Goal: Check status: Check status

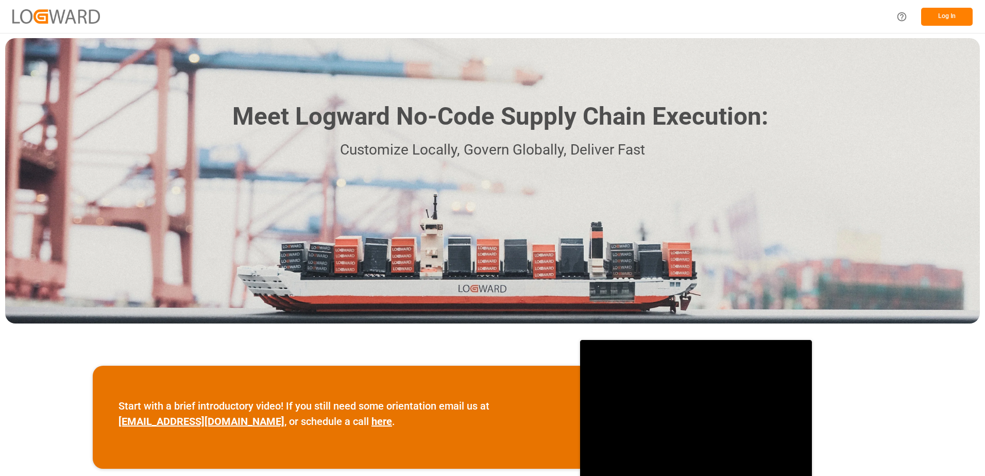
click at [954, 11] on button "Log In" at bounding box center [947, 17] width 52 height 18
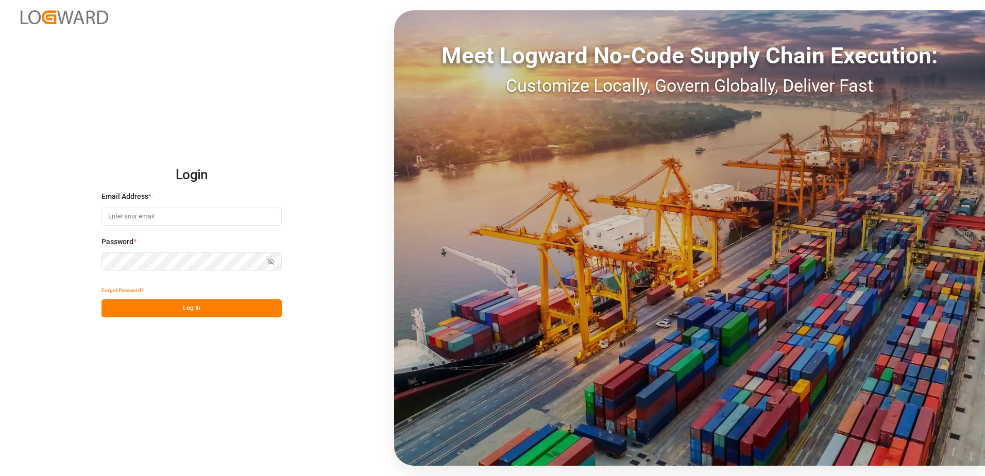
type input "karine.staut@melitta.be"
click at [195, 311] on button "Log In" at bounding box center [192, 308] width 180 height 18
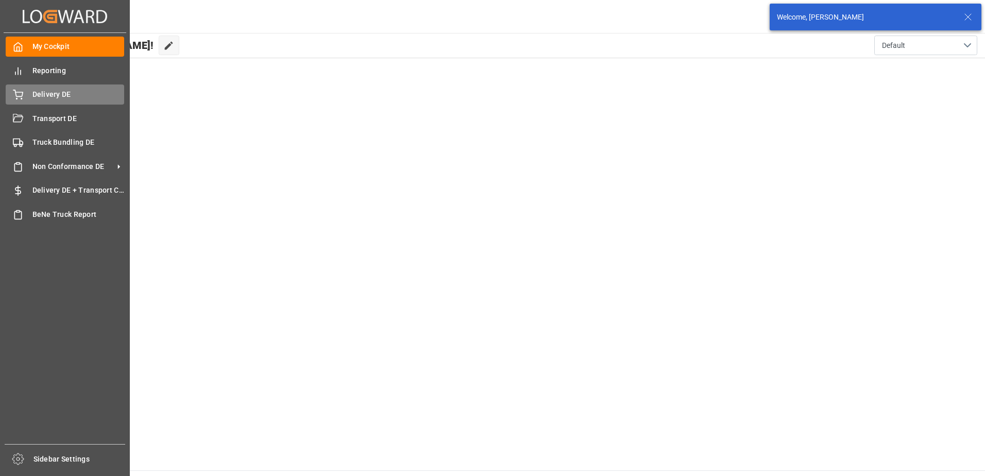
click at [15, 93] on icon at bounding box center [18, 95] width 10 height 10
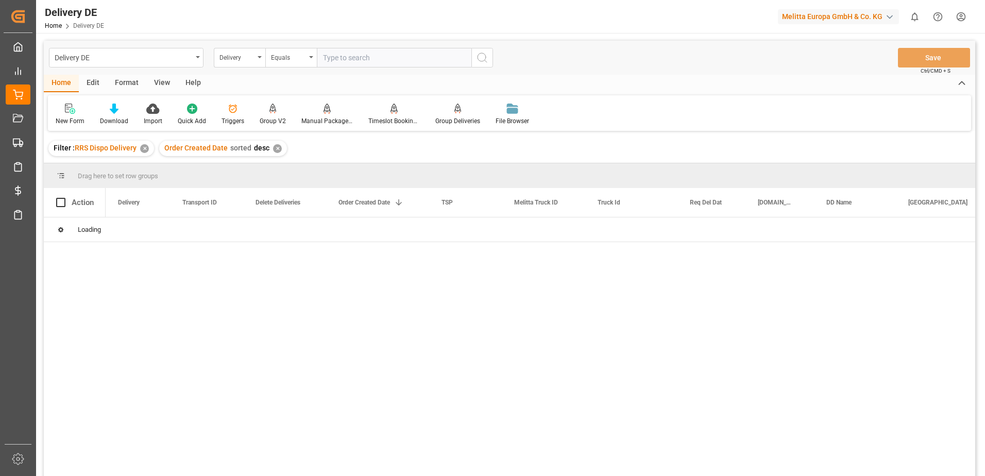
click at [356, 57] on input "text" at bounding box center [394, 58] width 155 height 20
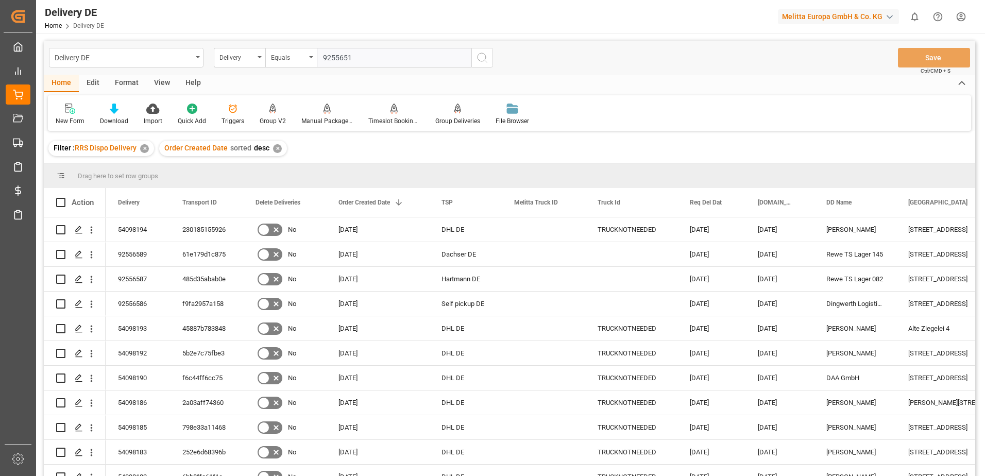
type input "92556516"
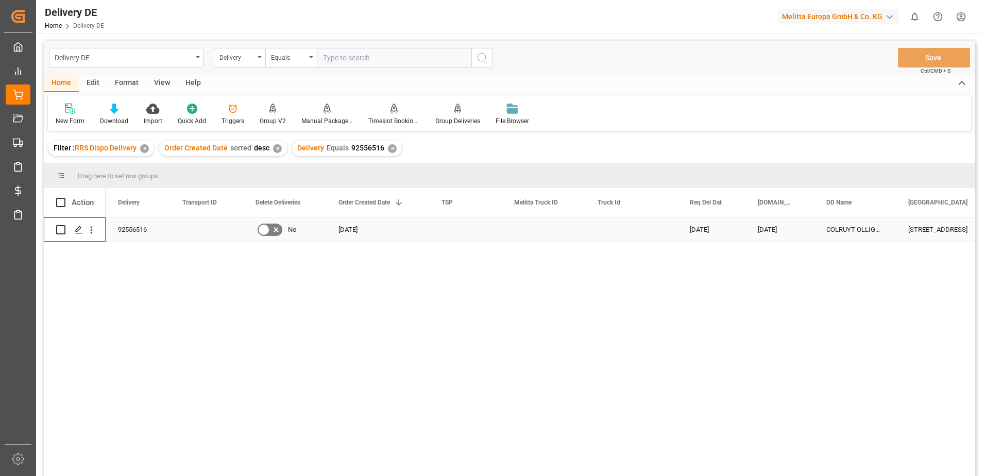
click at [60, 227] on input "Press Space to toggle row selection (unchecked)" at bounding box center [60, 229] width 9 height 9
checkbox input "true"
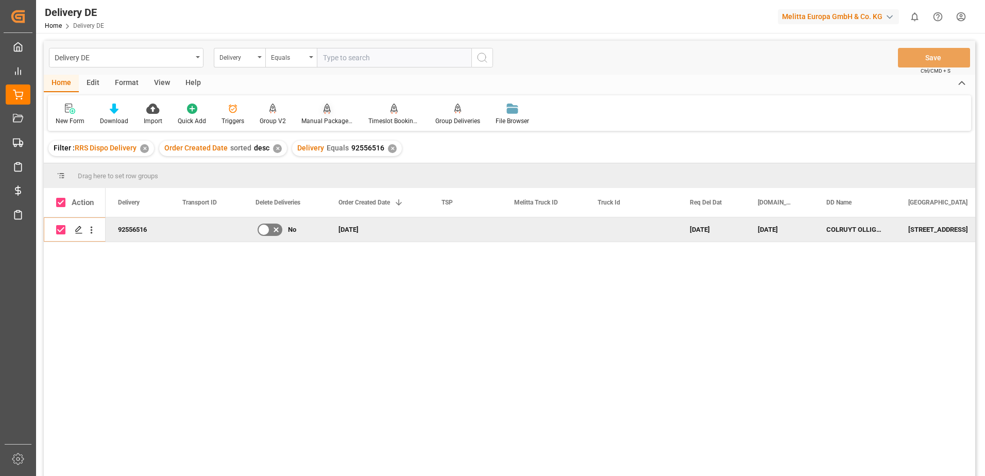
click at [327, 118] on div "Manual Package TypeDetermination" at bounding box center [327, 120] width 52 height 9
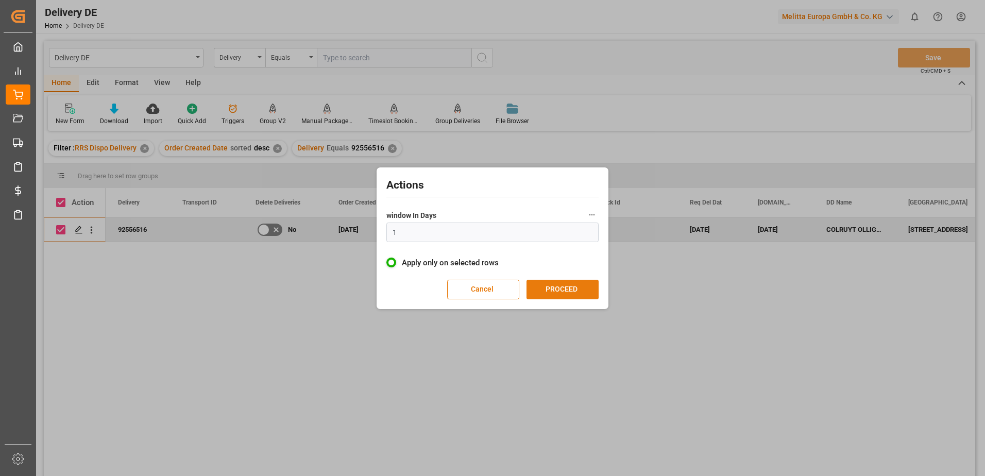
click at [570, 291] on button "PROCEED" at bounding box center [563, 290] width 72 height 20
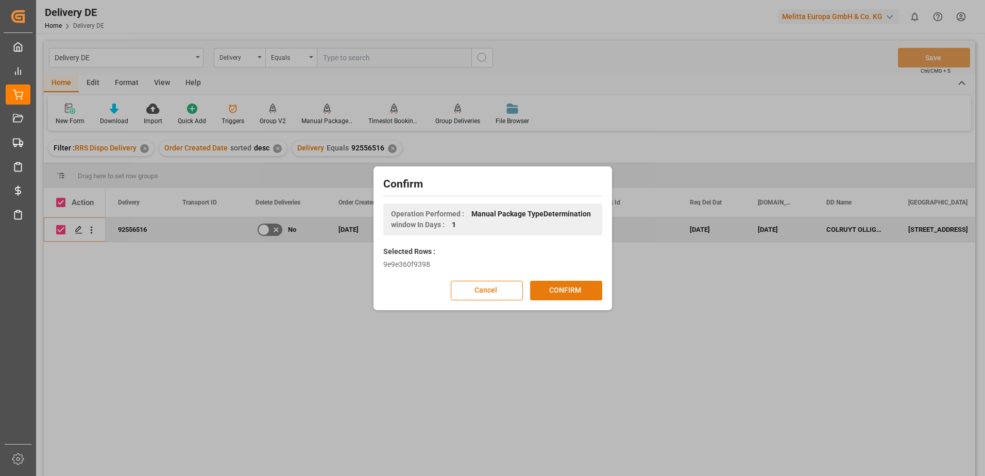
click at [553, 294] on button "CONFIRM" at bounding box center [566, 291] width 72 height 20
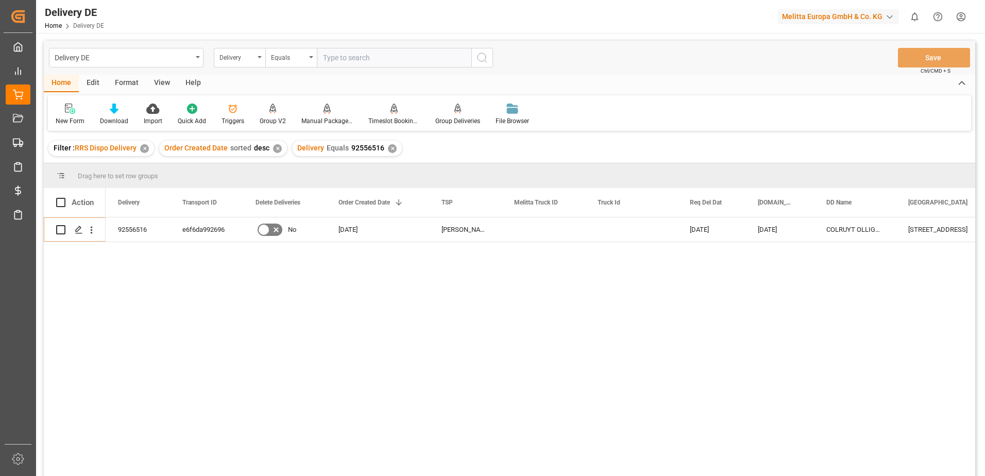
click at [392, 147] on div "✕" at bounding box center [392, 148] width 9 height 9
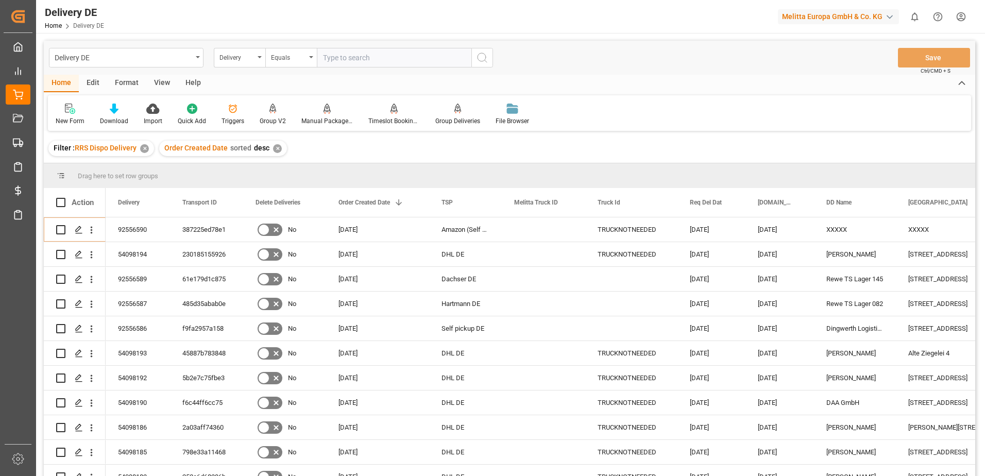
click at [336, 57] on input "text" at bounding box center [394, 58] width 155 height 20
type input "92556517"
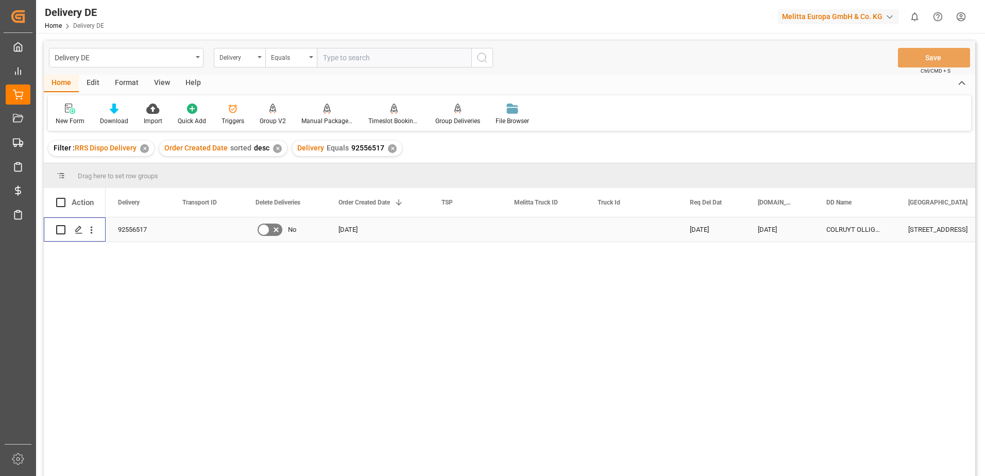
click at [59, 227] on input "Press Space to toggle row selection (unchecked)" at bounding box center [60, 229] width 9 height 9
checkbox input "true"
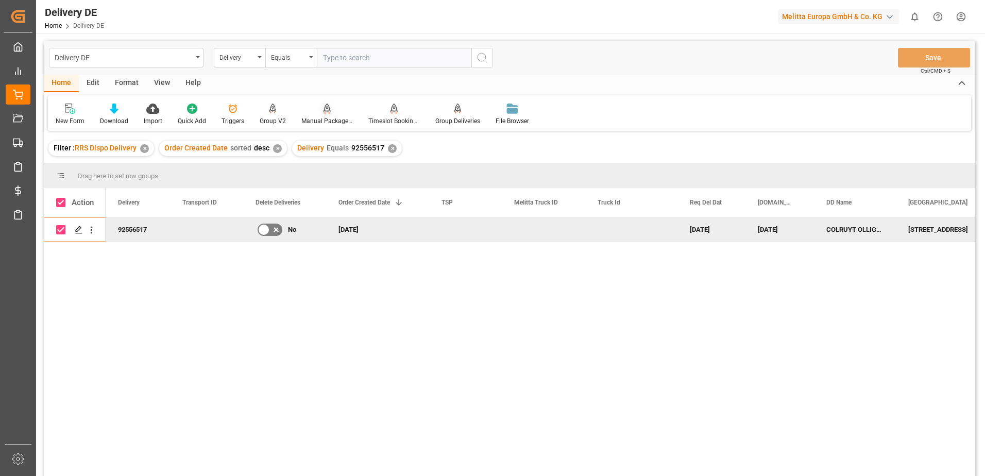
click at [321, 116] on div "Manual Package TypeDetermination" at bounding box center [327, 114] width 67 height 23
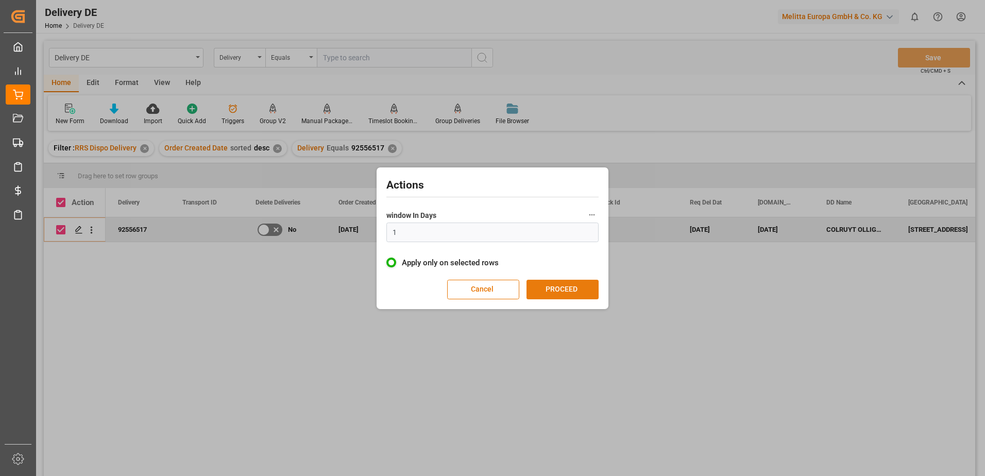
click at [563, 291] on button "PROCEED" at bounding box center [563, 290] width 72 height 20
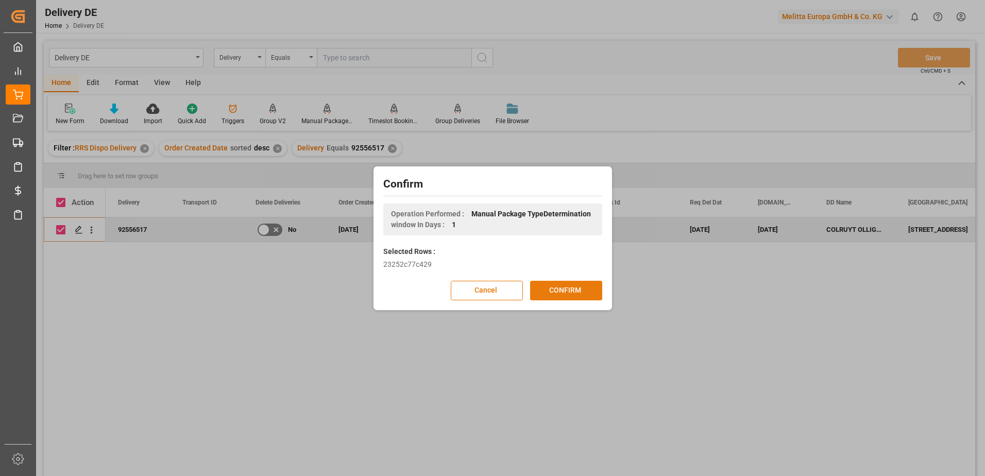
click at [557, 291] on button "CONFIRM" at bounding box center [566, 291] width 72 height 20
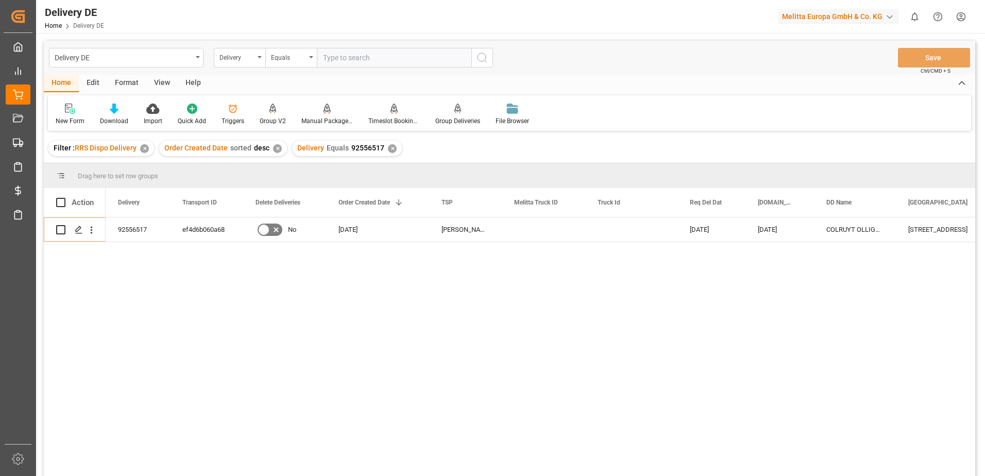
click at [959, 14] on html "Created by potrace 1.15, written by Peter Selinger 2001-2017 Created by potrace…" at bounding box center [492, 238] width 985 height 476
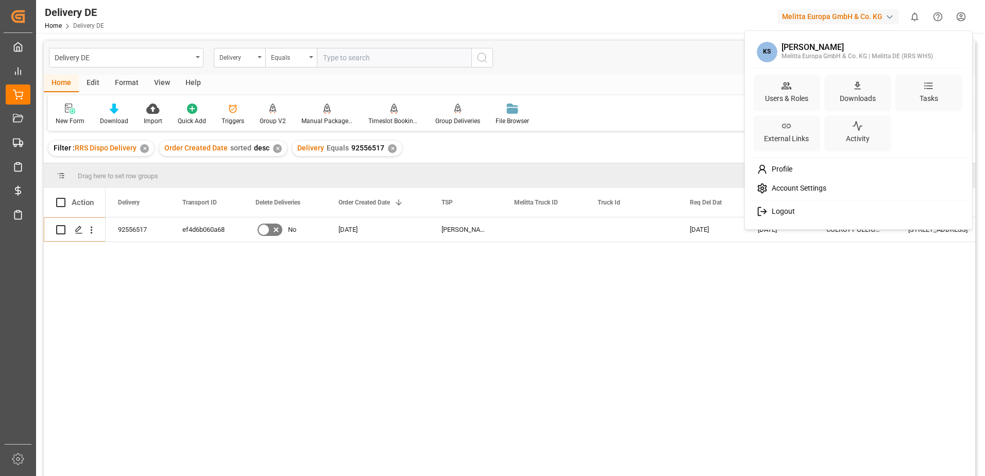
click at [785, 211] on span "Logout" at bounding box center [781, 211] width 27 height 9
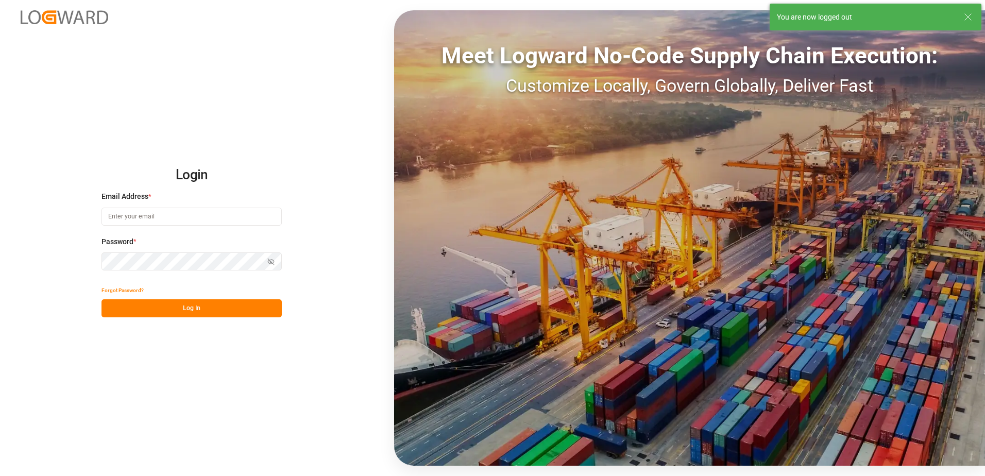
type input "karine.staut@melitta.be"
